Goal: Information Seeking & Learning: Learn about a topic

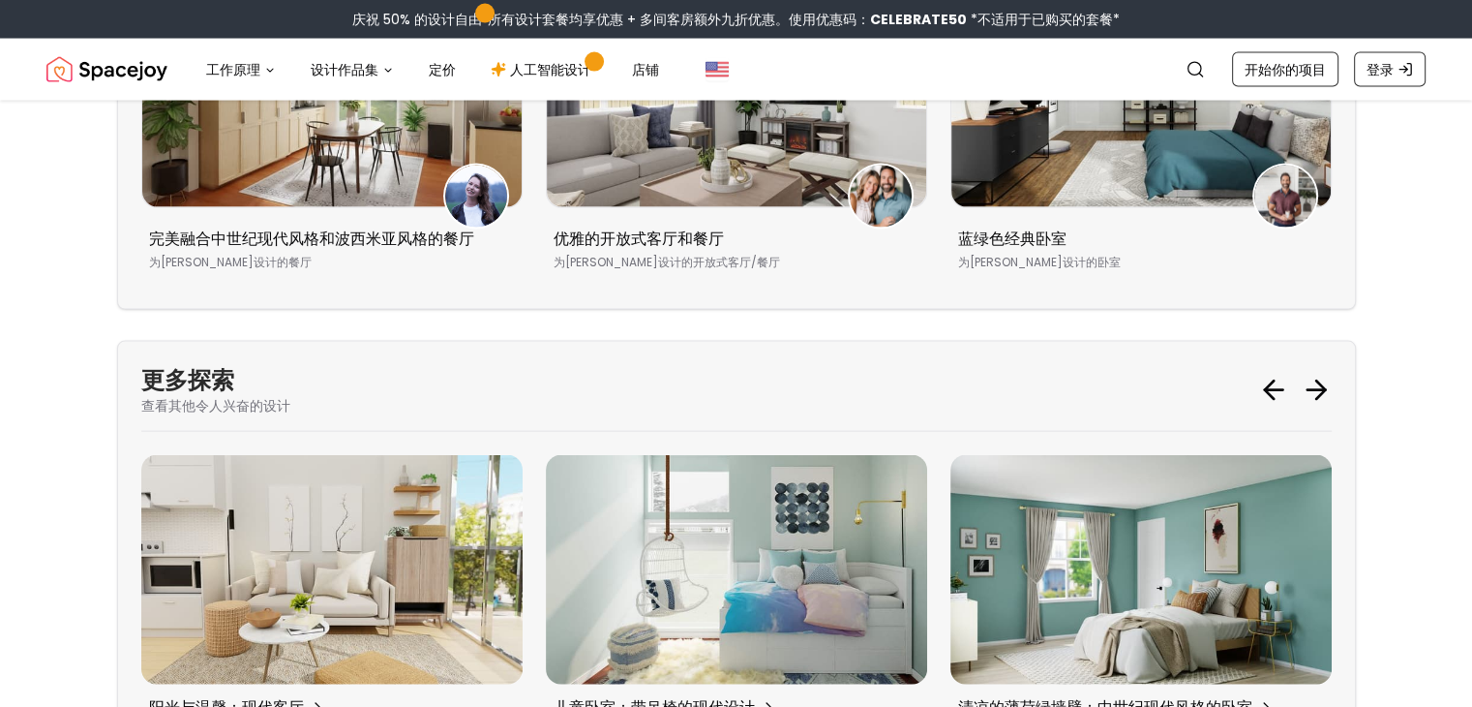
scroll to position [11557, 0]
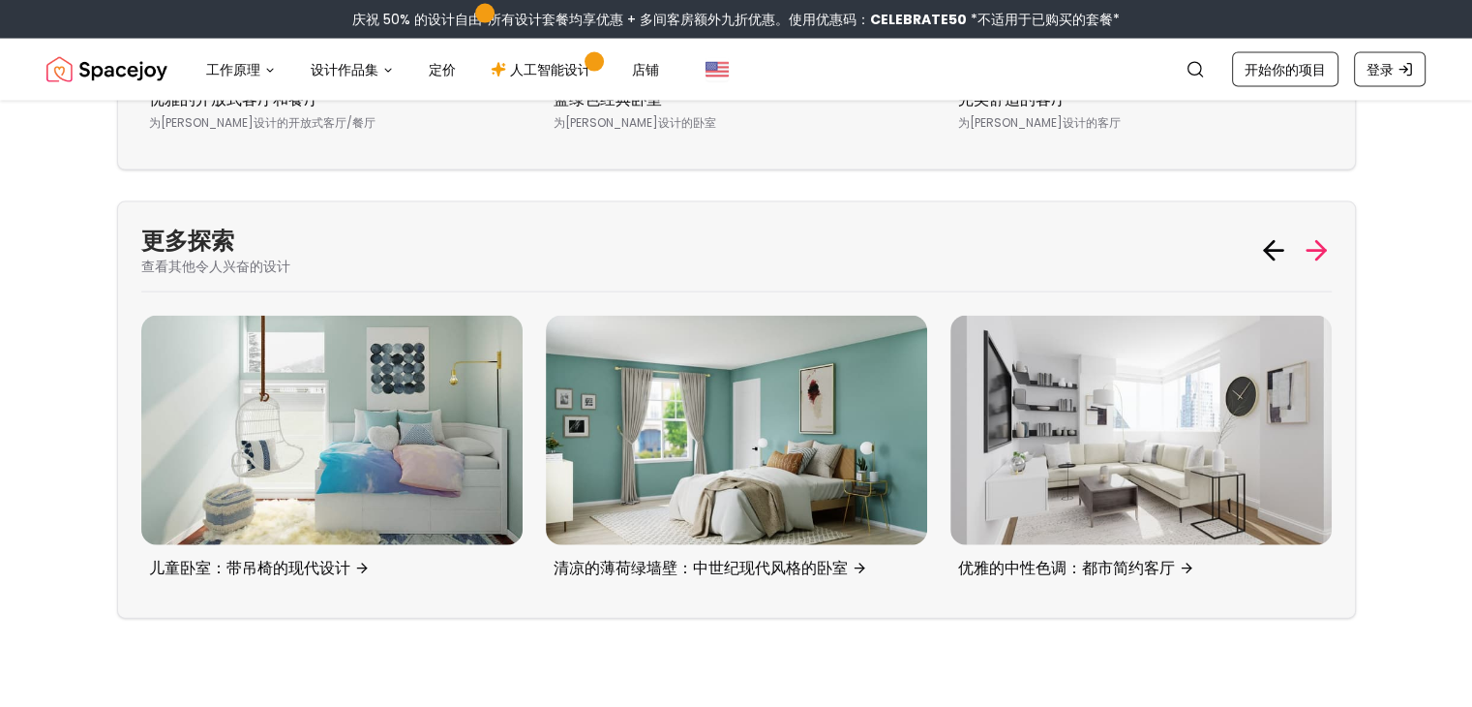
click at [1312, 251] on icon at bounding box center [1316, 251] width 18 height 0
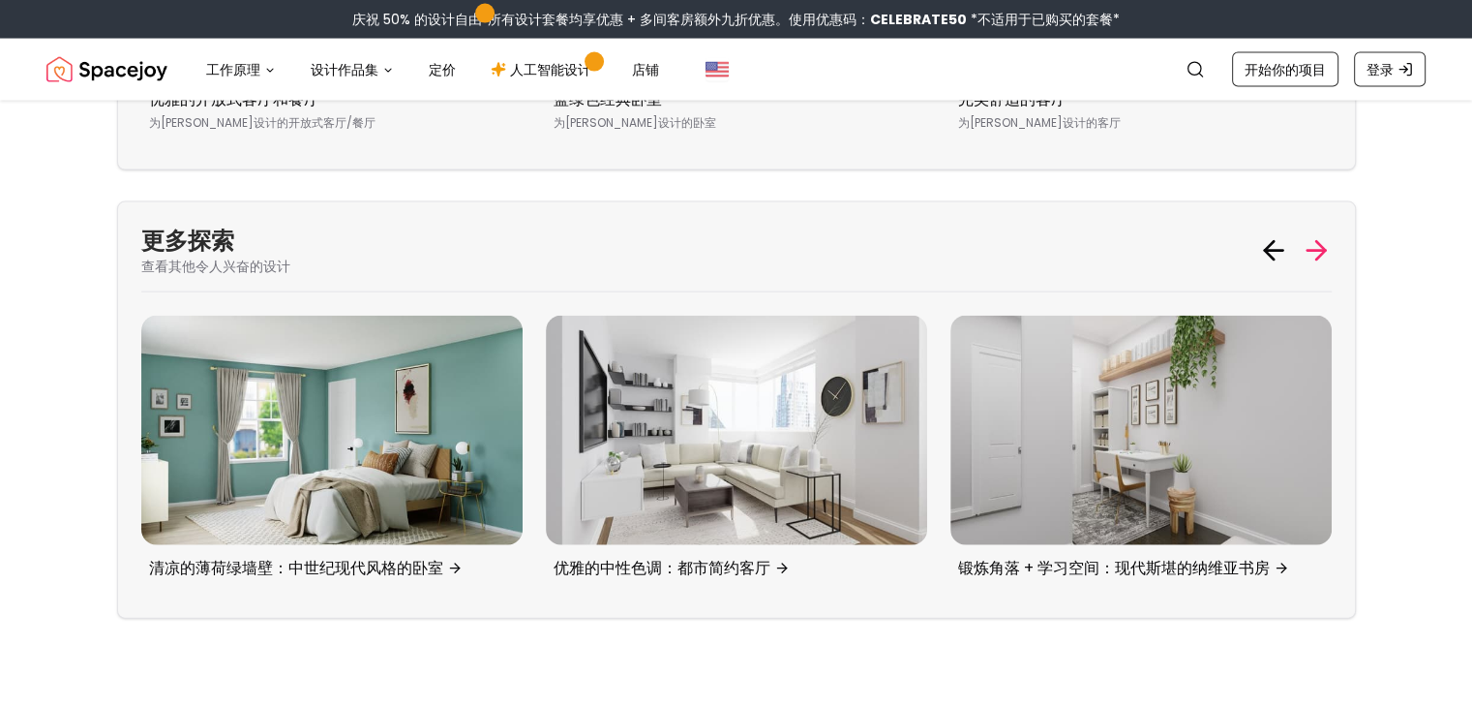
click at [1312, 251] on icon at bounding box center [1316, 251] width 18 height 0
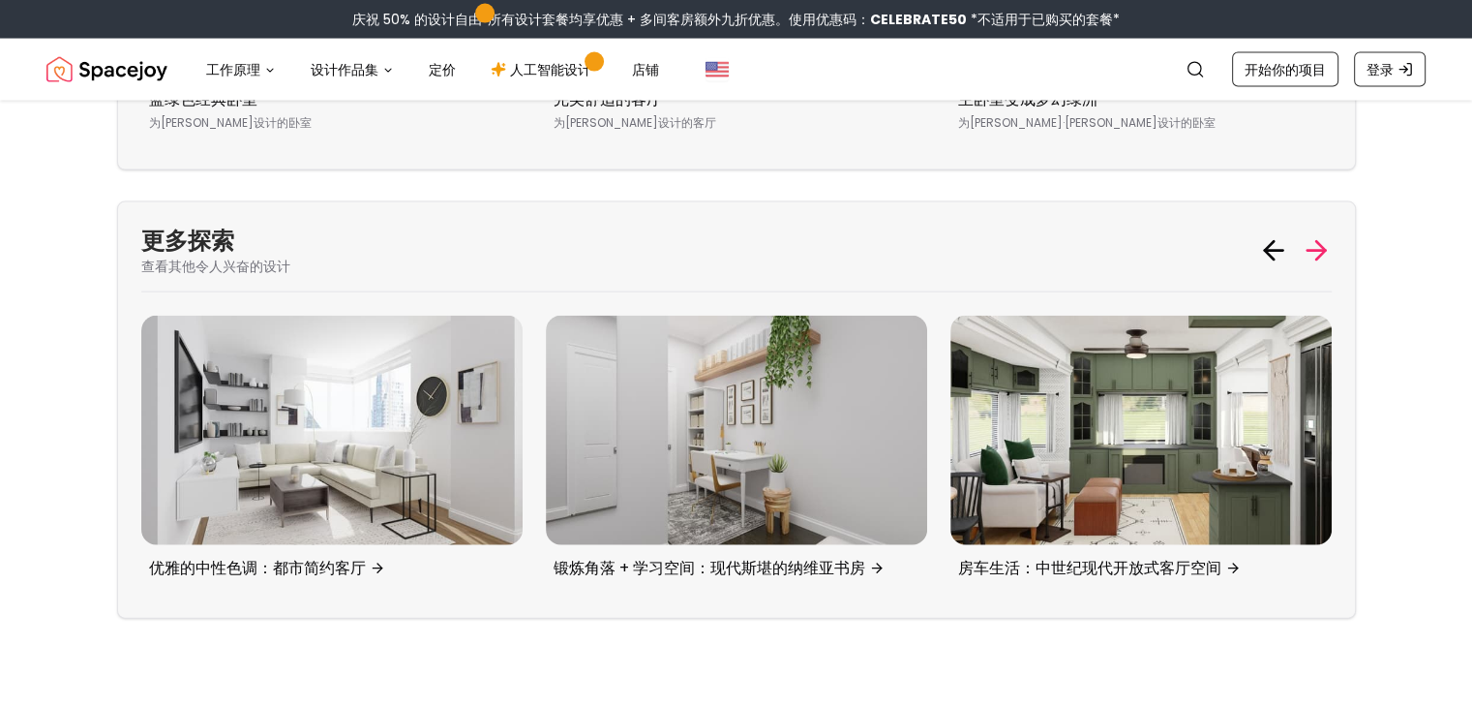
click at [1312, 251] on icon at bounding box center [1316, 251] width 18 height 0
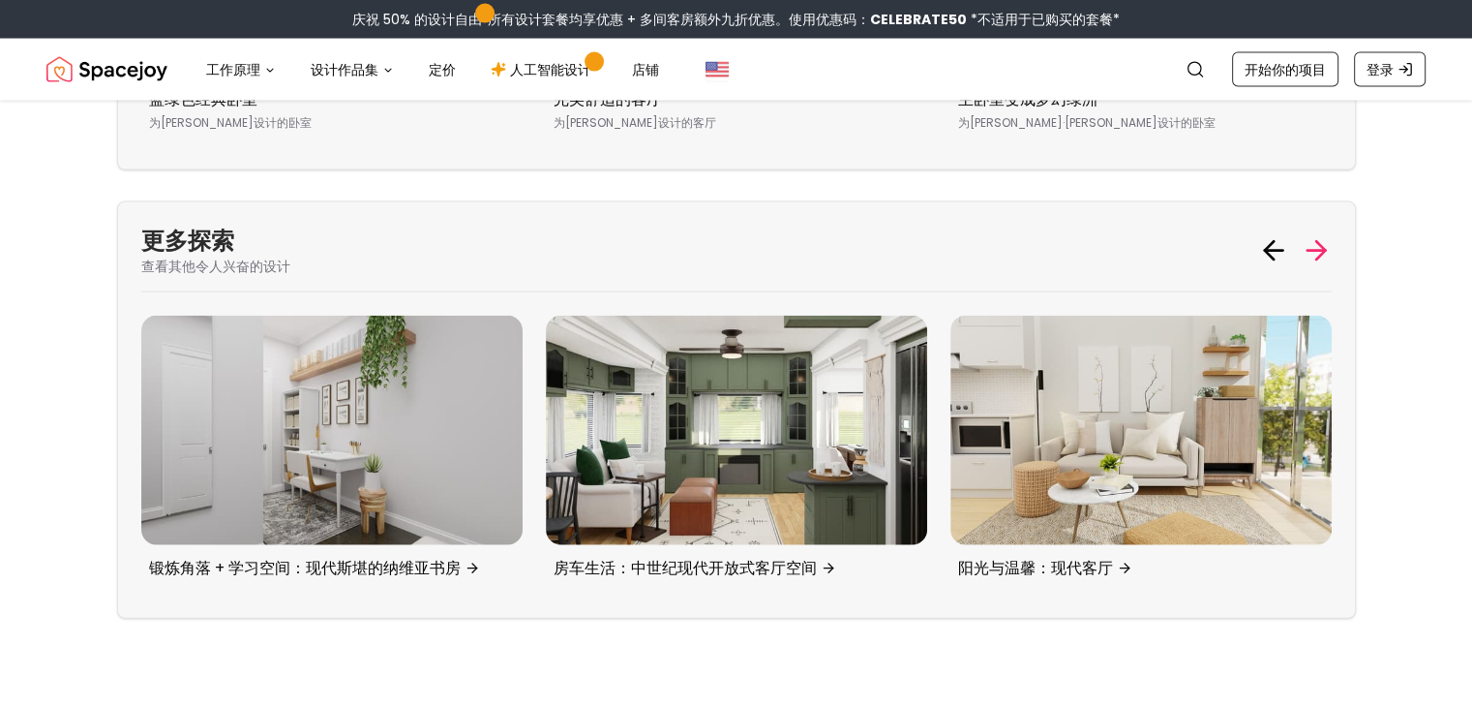
click at [1312, 251] on icon at bounding box center [1316, 251] width 18 height 0
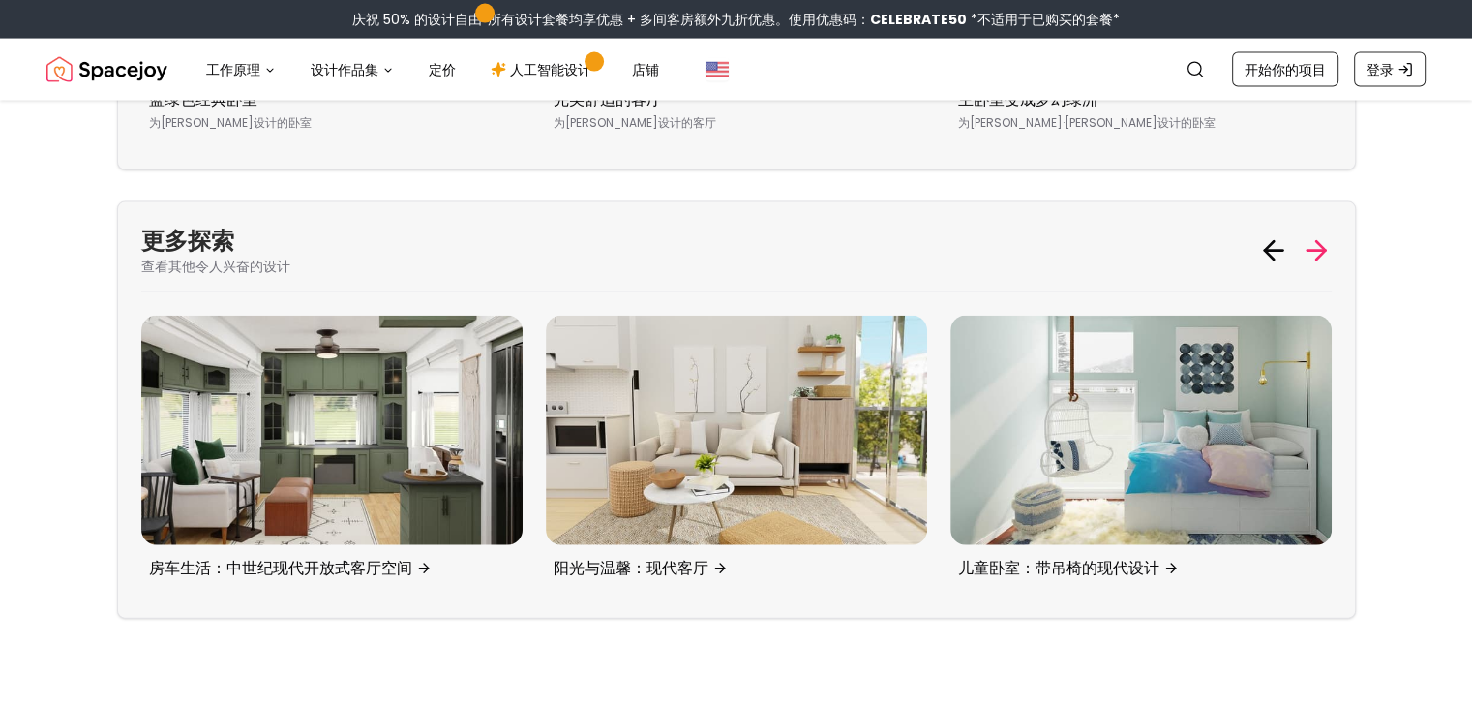
click at [1312, 251] on icon at bounding box center [1316, 251] width 18 height 0
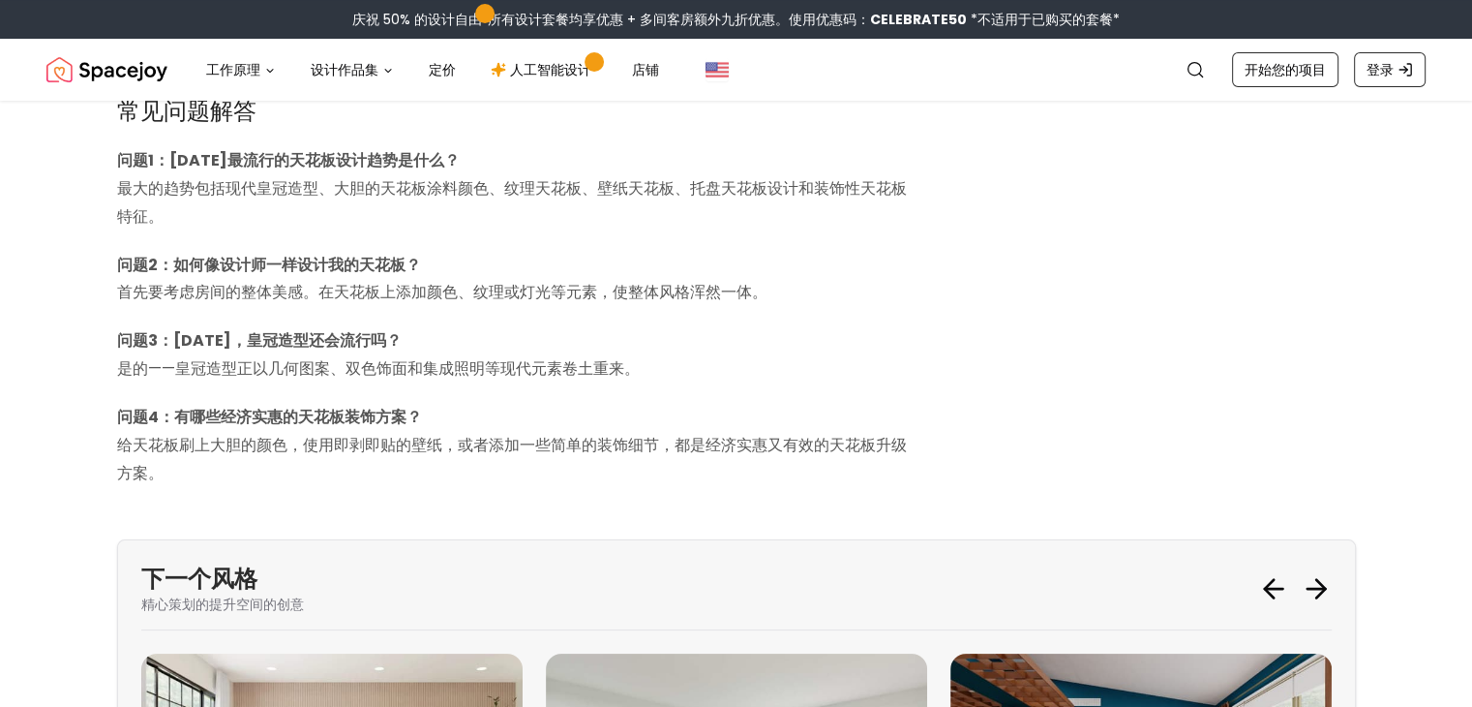
scroll to position [7453, 0]
